Goal: Task Accomplishment & Management: Manage account settings

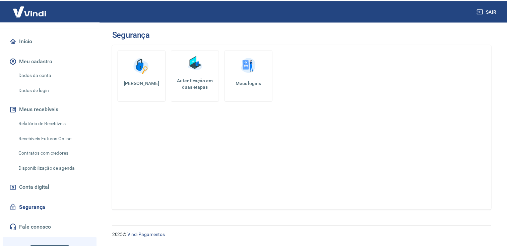
scroll to position [67, 0]
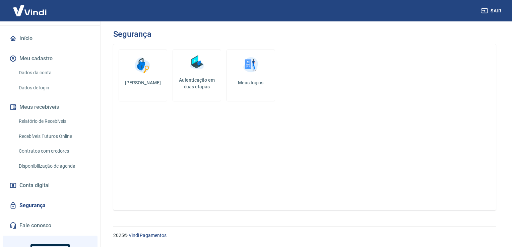
click at [149, 92] on link "Alterar senha" at bounding box center [143, 76] width 49 height 52
click at [190, 85] on h5 "Autenticação em duas etapas" at bounding box center [197, 83] width 43 height 13
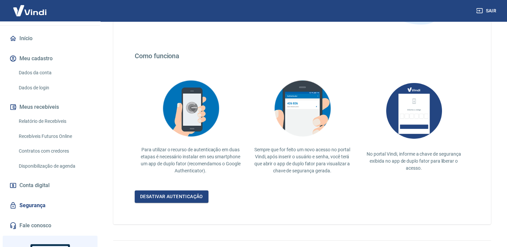
scroll to position [116, 0]
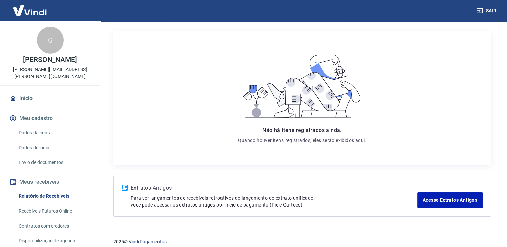
scroll to position [85, 0]
